Goal: Information Seeking & Learning: Learn about a topic

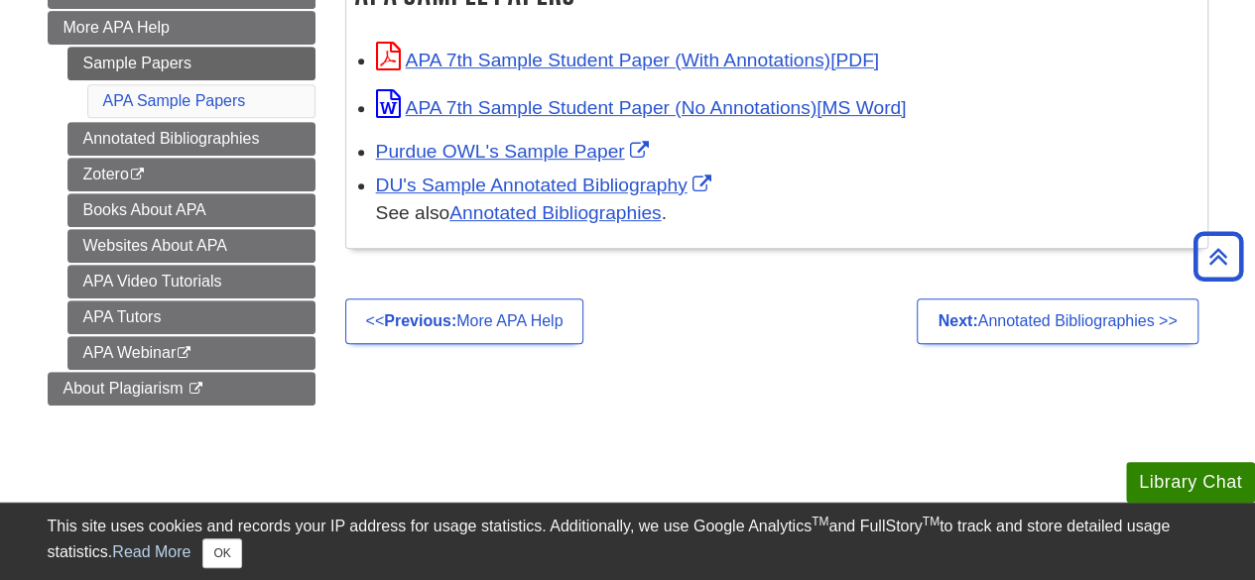
scroll to position [427, 0]
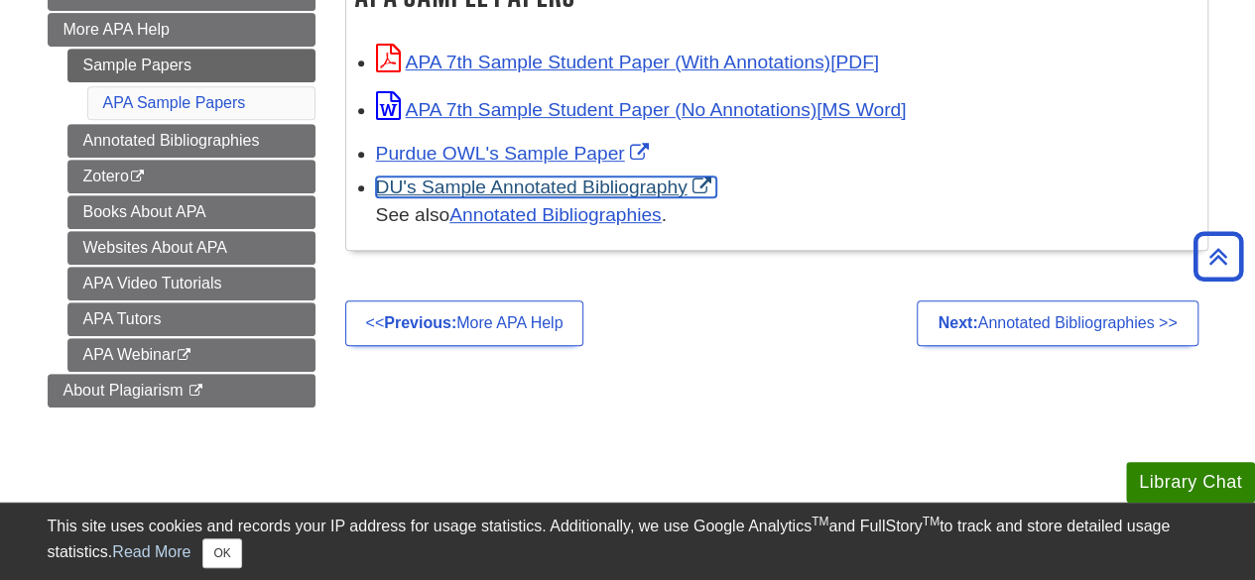
click at [494, 190] on link "DU's Sample Annotated Bibliography" at bounding box center [546, 187] width 340 height 21
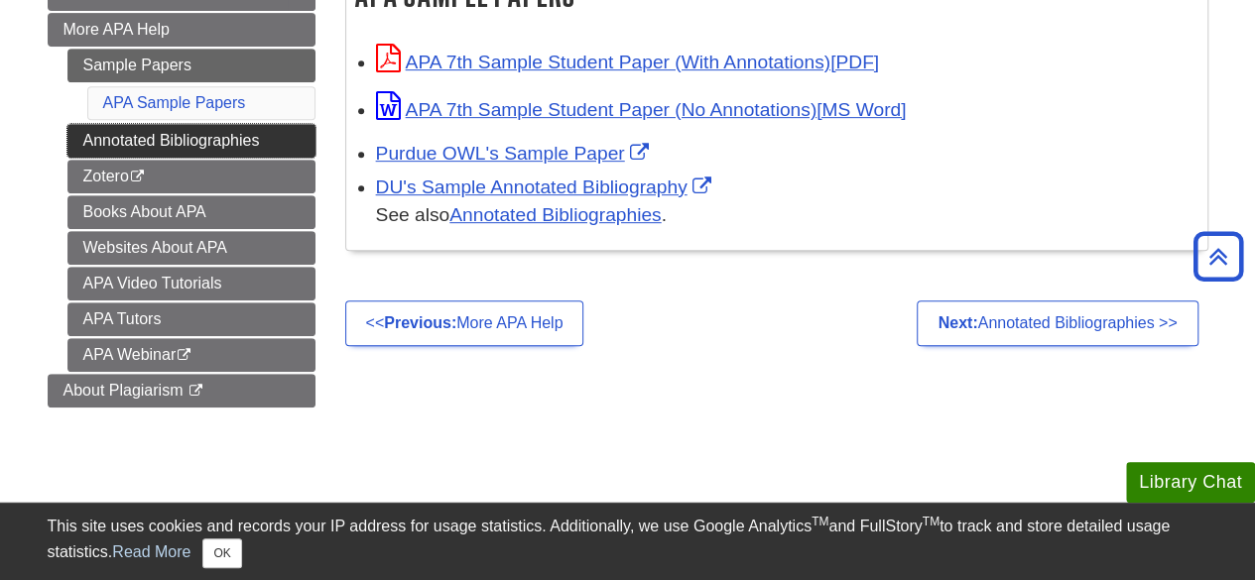
click at [127, 132] on link "Annotated Bibliographies" at bounding box center [191, 141] width 248 height 34
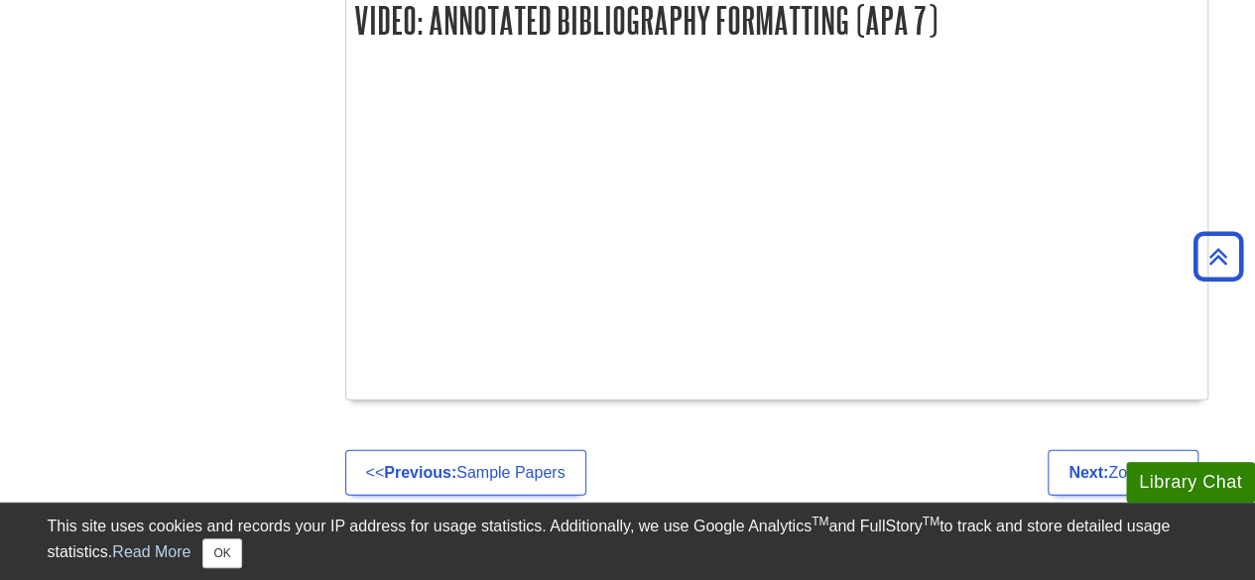
scroll to position [2268, 0]
click at [826, 390] on div at bounding box center [776, 229] width 861 height 341
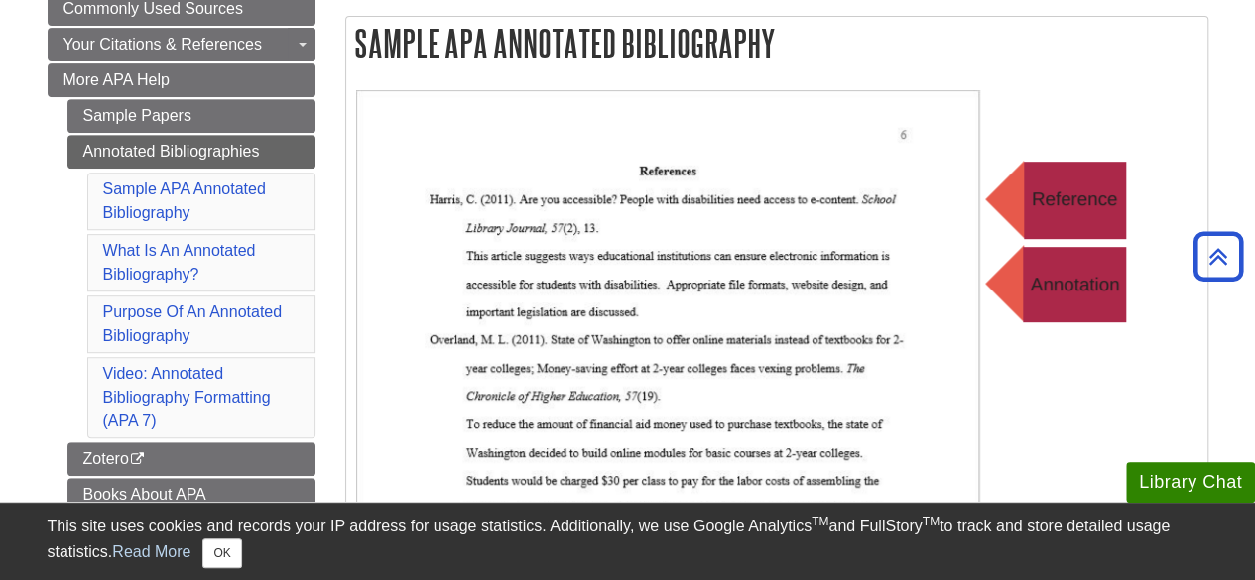
scroll to position [373, 0]
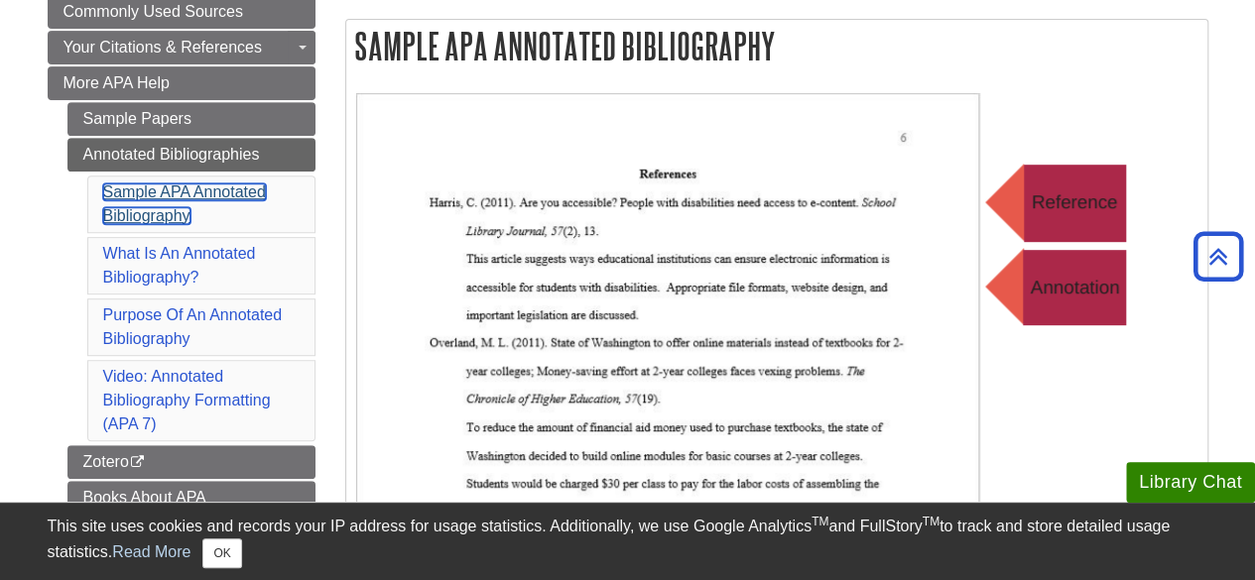
click at [238, 193] on link "Sample APA Annotated Bibliography" at bounding box center [184, 204] width 163 height 41
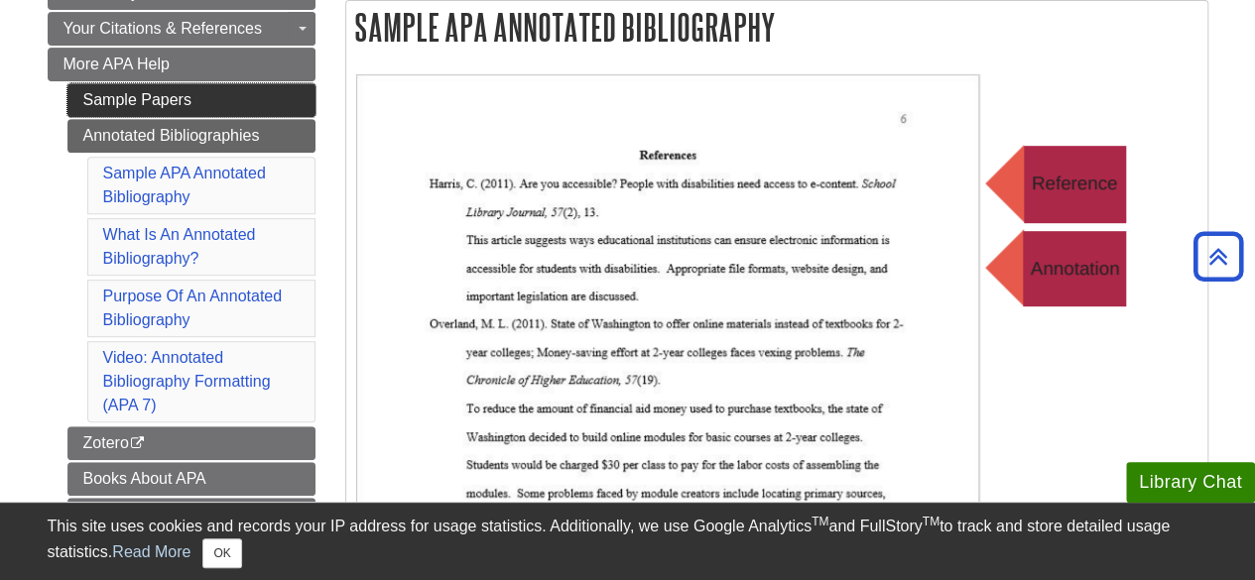
click at [206, 90] on link "Sample Papers" at bounding box center [191, 100] width 248 height 34
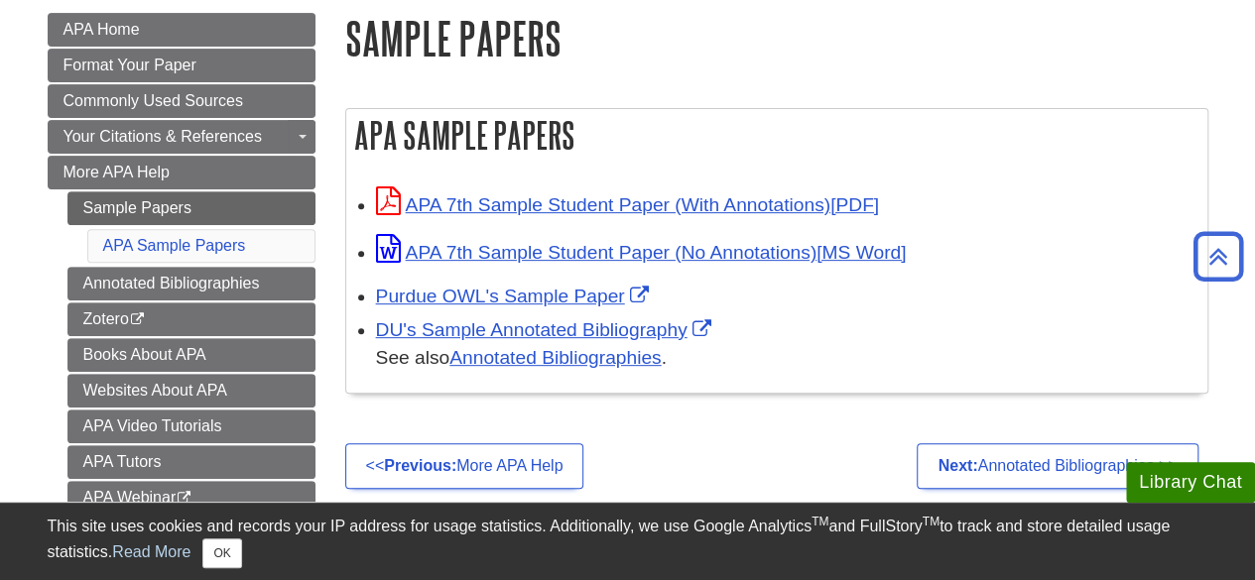
scroll to position [287, 0]
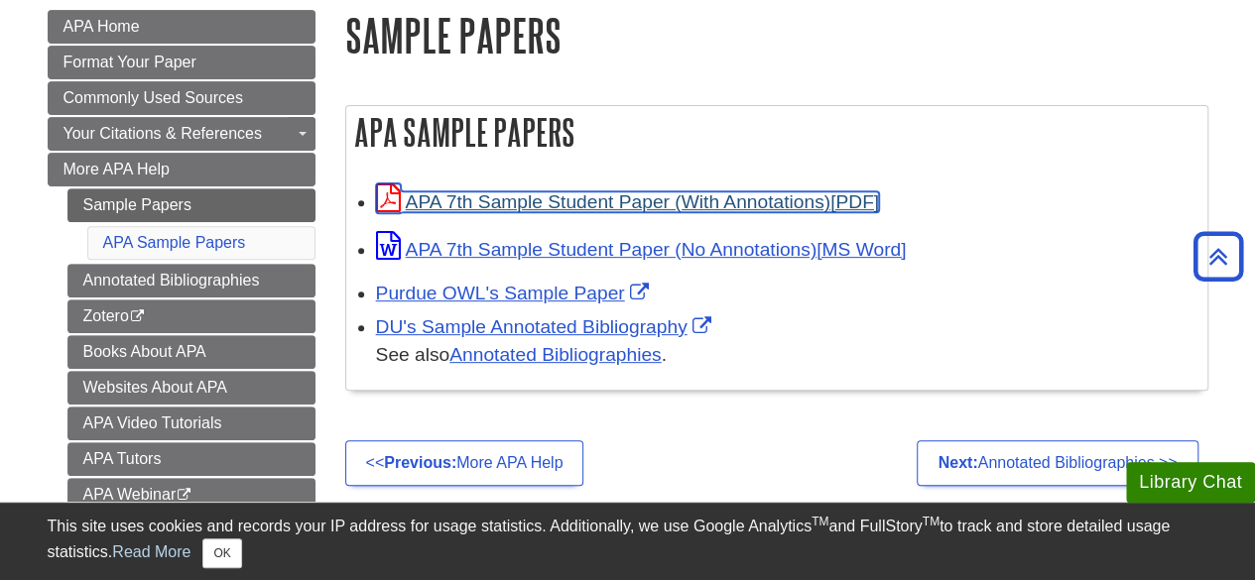
click at [721, 200] on link "APA 7th Sample Student Paper (With Annotations)" at bounding box center [627, 201] width 503 height 21
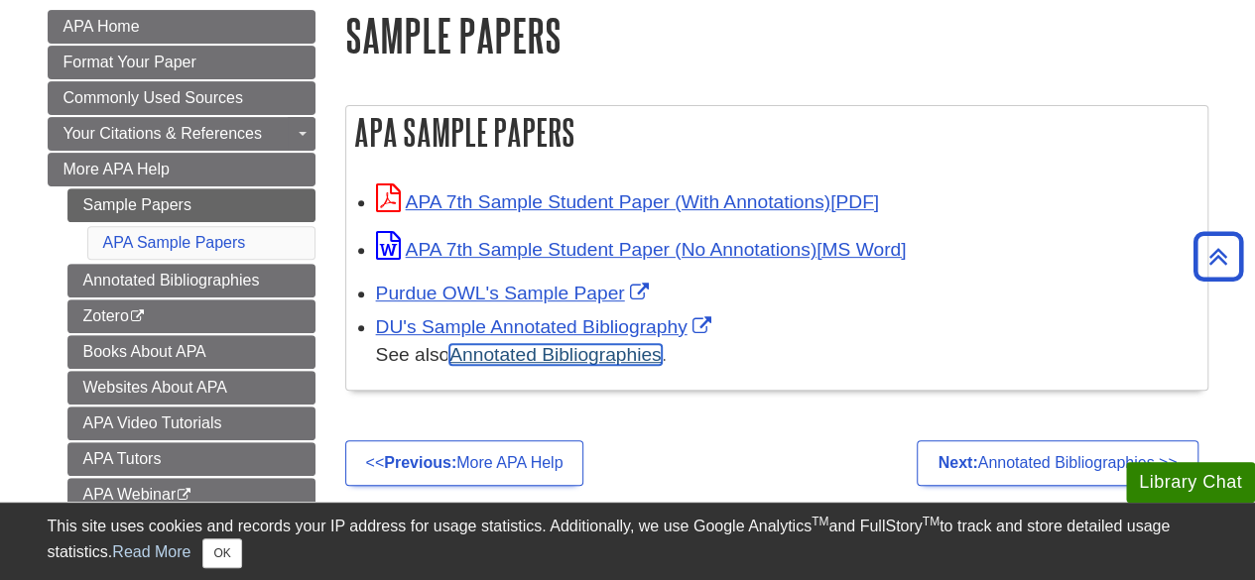
click at [496, 358] on link "Annotated Bibliographies" at bounding box center [554, 354] width 211 height 21
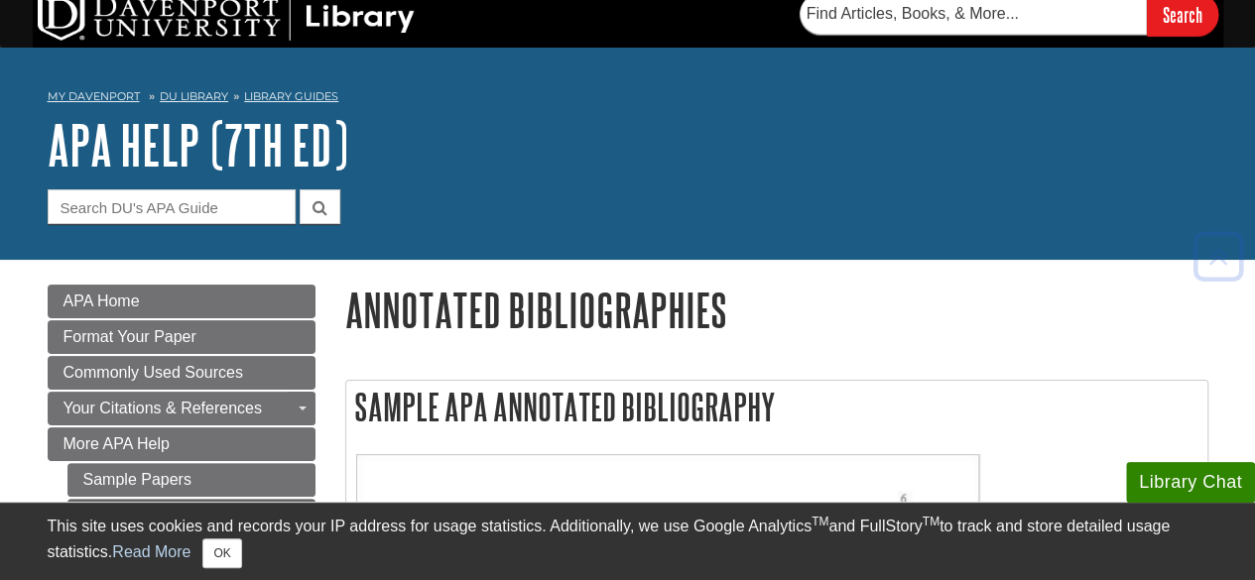
scroll to position [9, 0]
